Goal: Check status: Check status

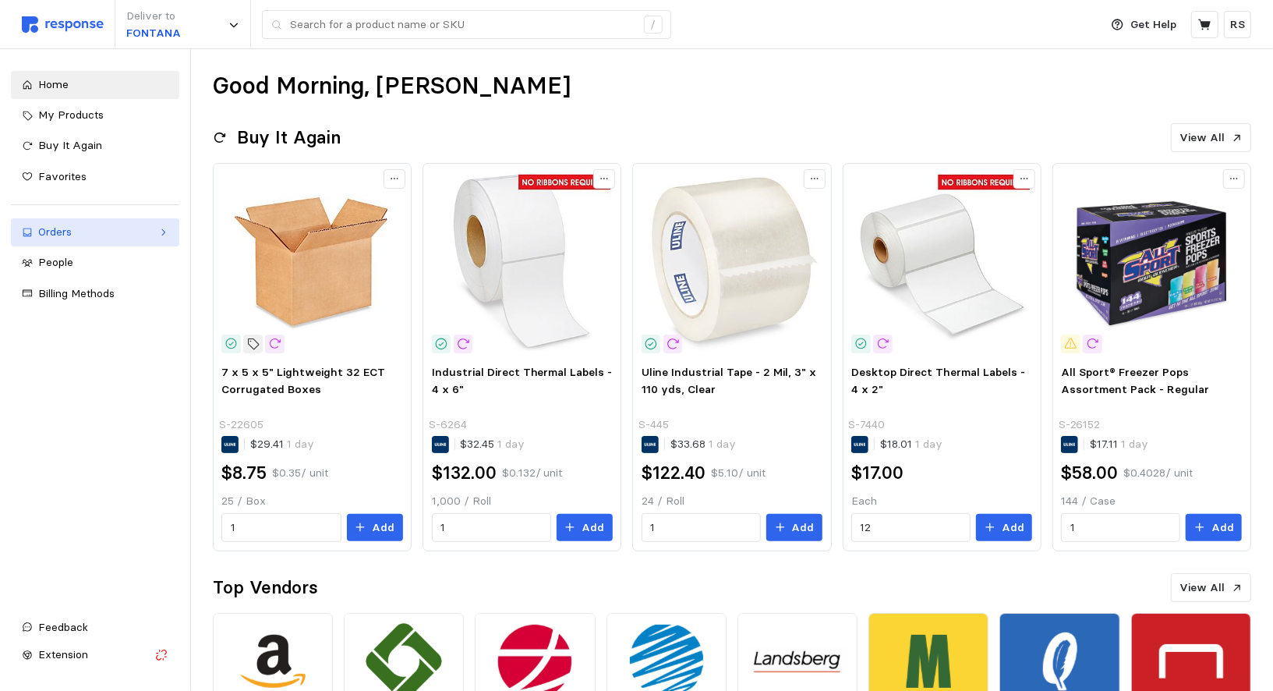
click at [62, 228] on div "Orders" at bounding box center [95, 232] width 114 height 17
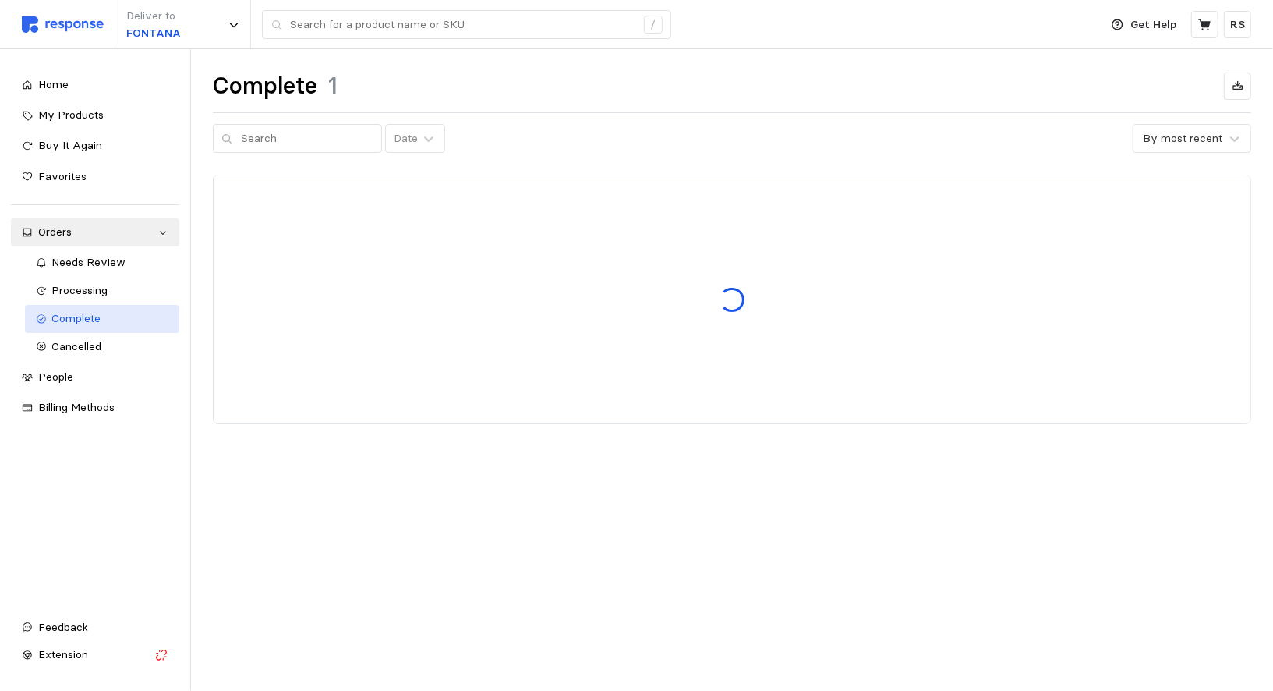
click at [76, 311] on span "Complete" at bounding box center [76, 318] width 49 height 14
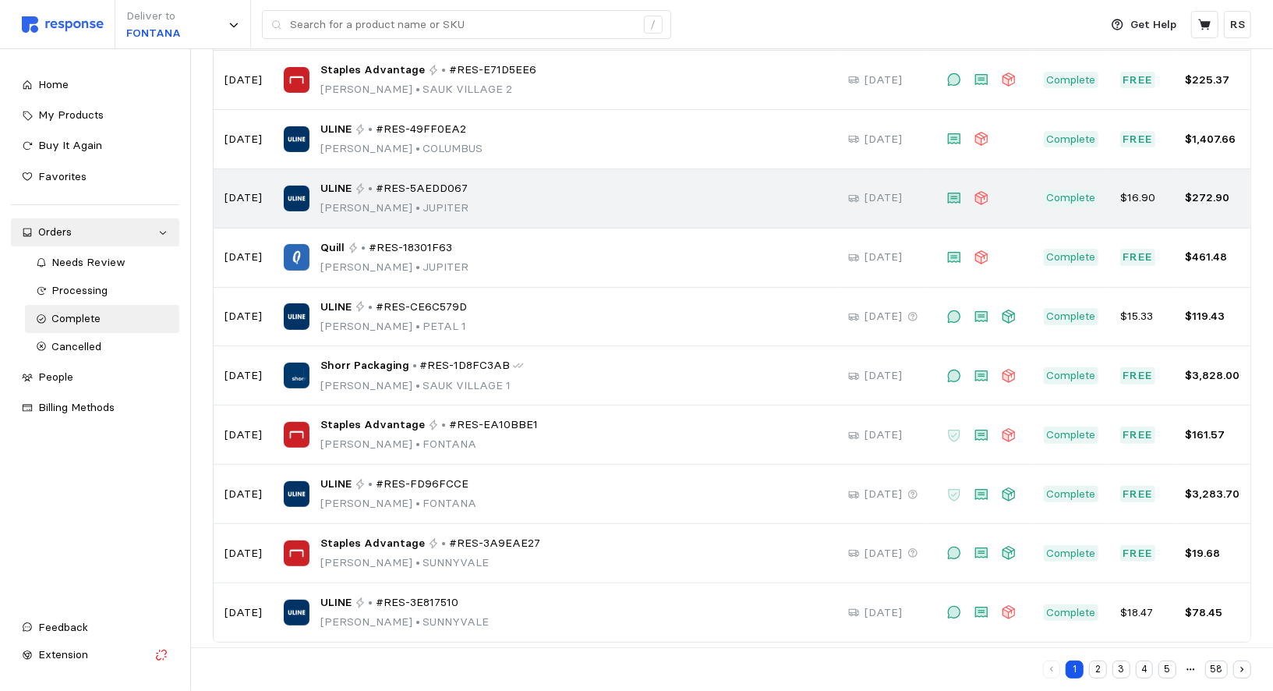
scroll to position [175, 0]
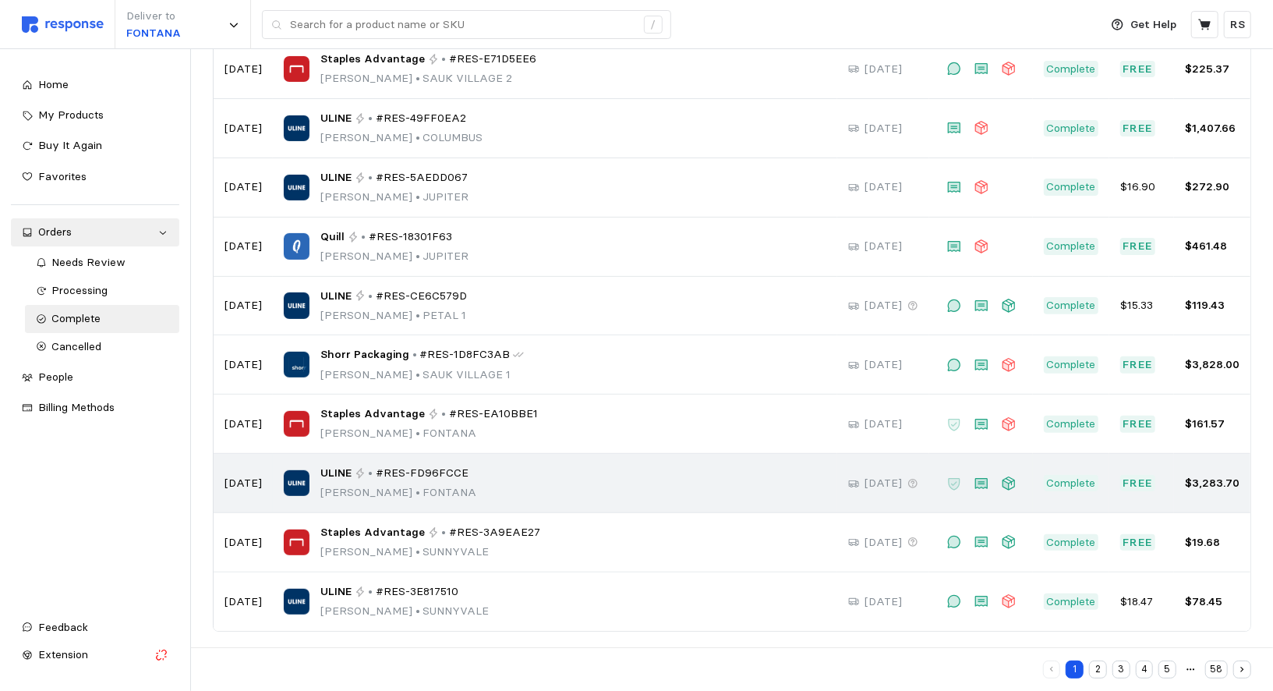
click at [324, 476] on span "ULINE" at bounding box center [335, 473] width 31 height 17
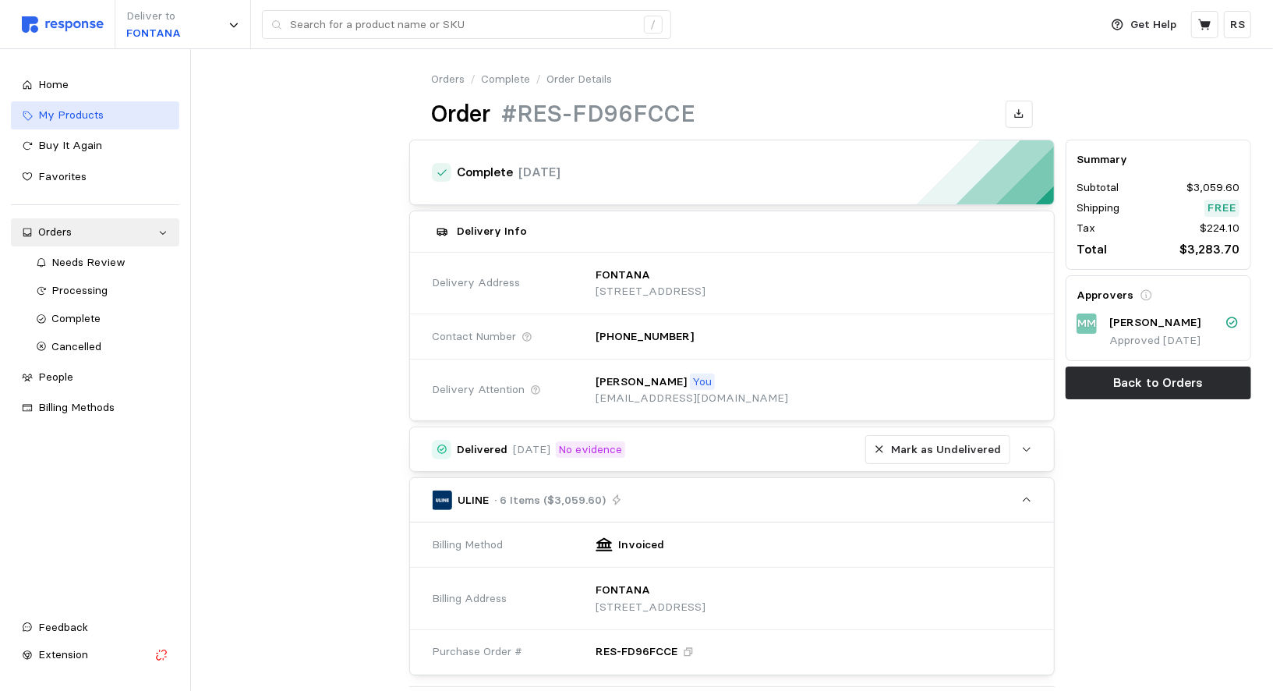
click at [13, 103] on link "My Products" at bounding box center [95, 115] width 168 height 28
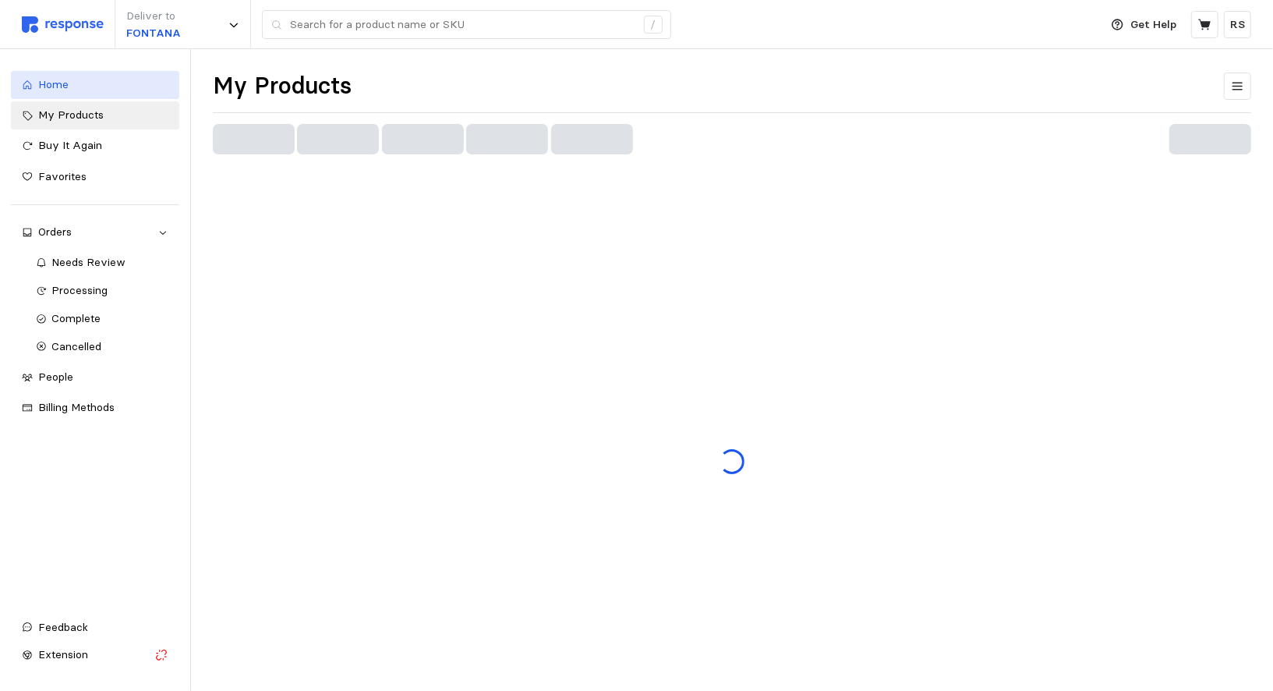
click at [20, 84] on link "Home" at bounding box center [95, 85] width 168 height 28
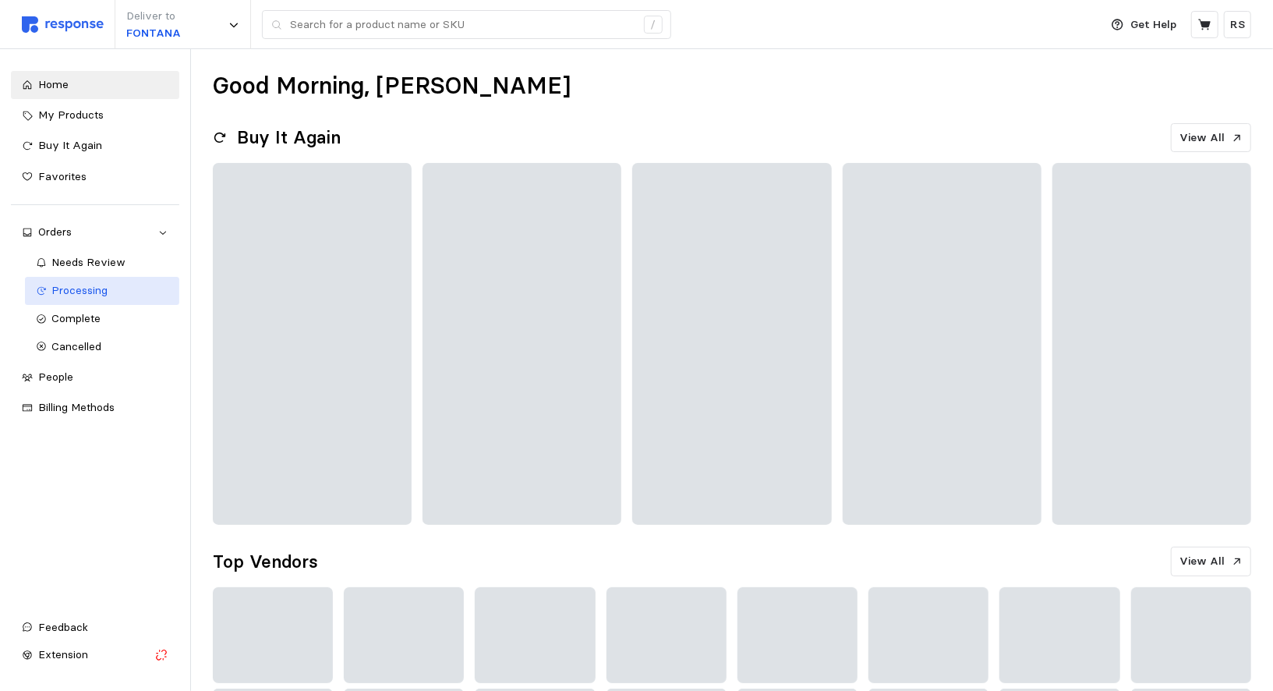
click at [55, 296] on span "Processing" at bounding box center [80, 290] width 56 height 14
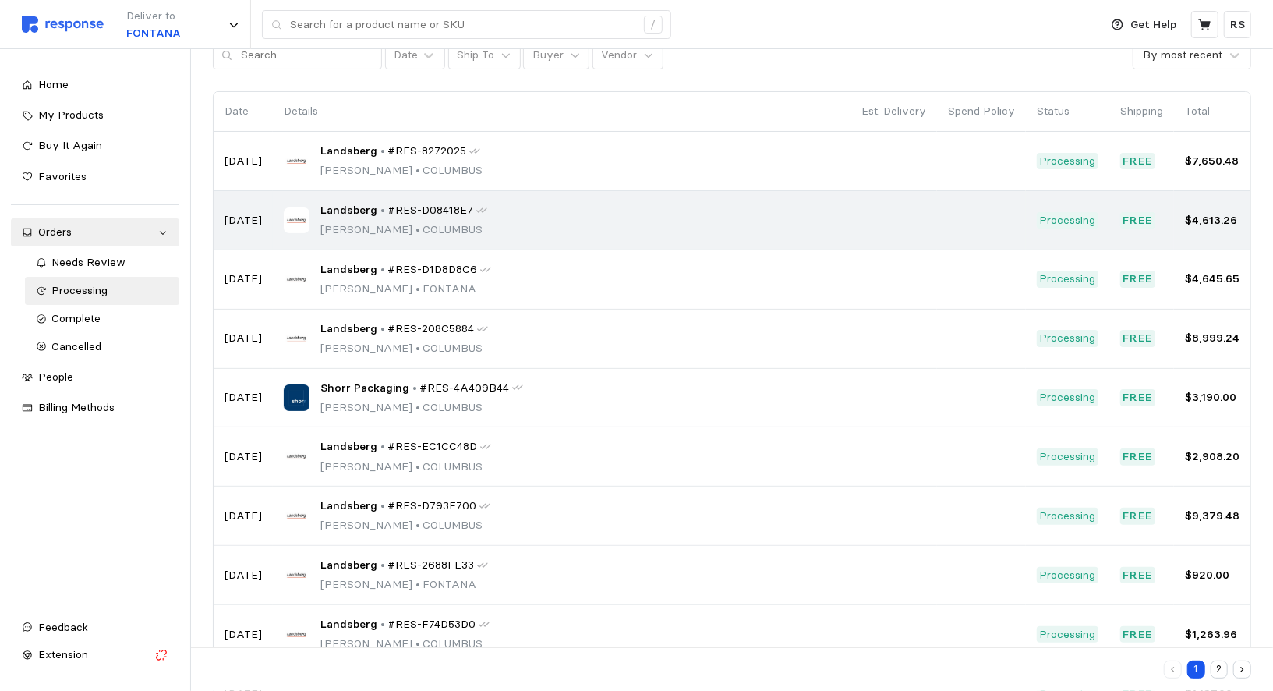
scroll to position [90, 0]
